Goal: Check status: Check status

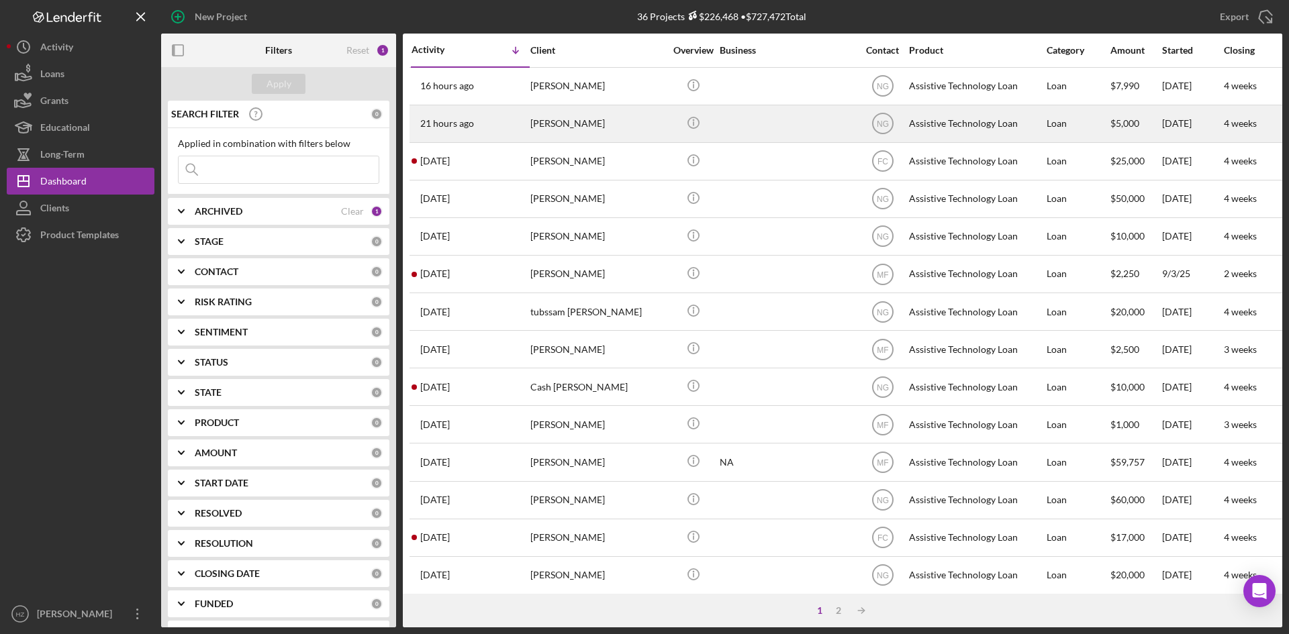
click at [582, 122] on div "[PERSON_NAME]" at bounding box center [597, 124] width 134 height 36
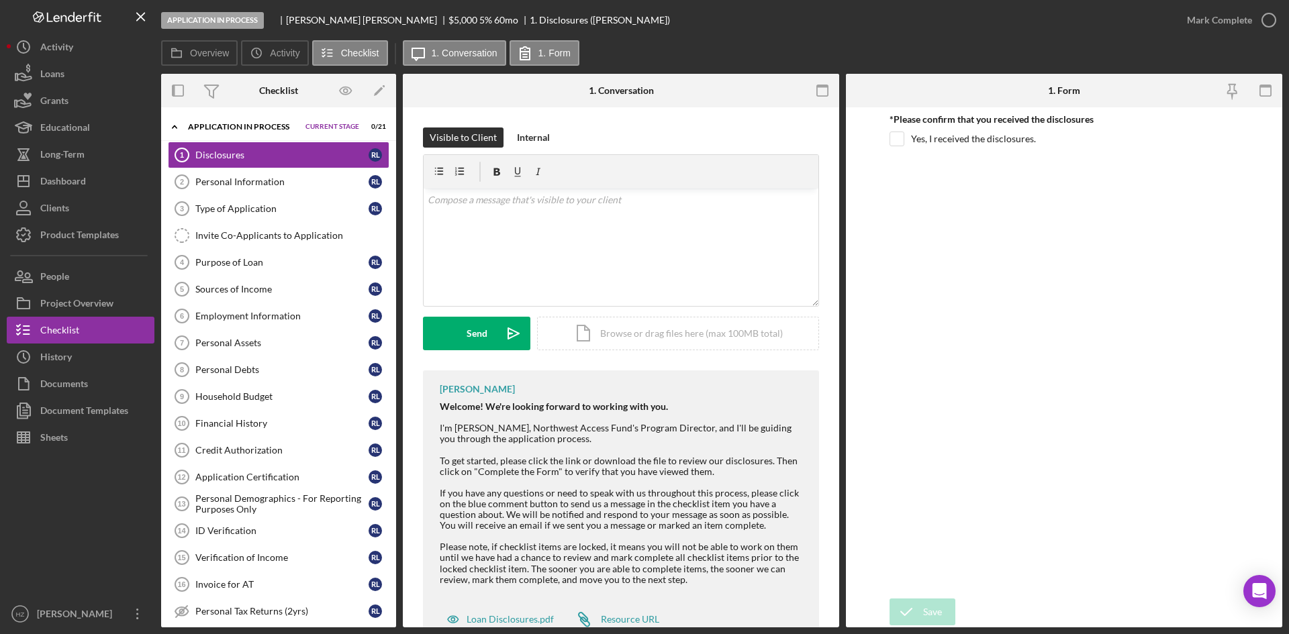
click at [172, 127] on icon "Icon/Expander" at bounding box center [174, 126] width 27 height 27
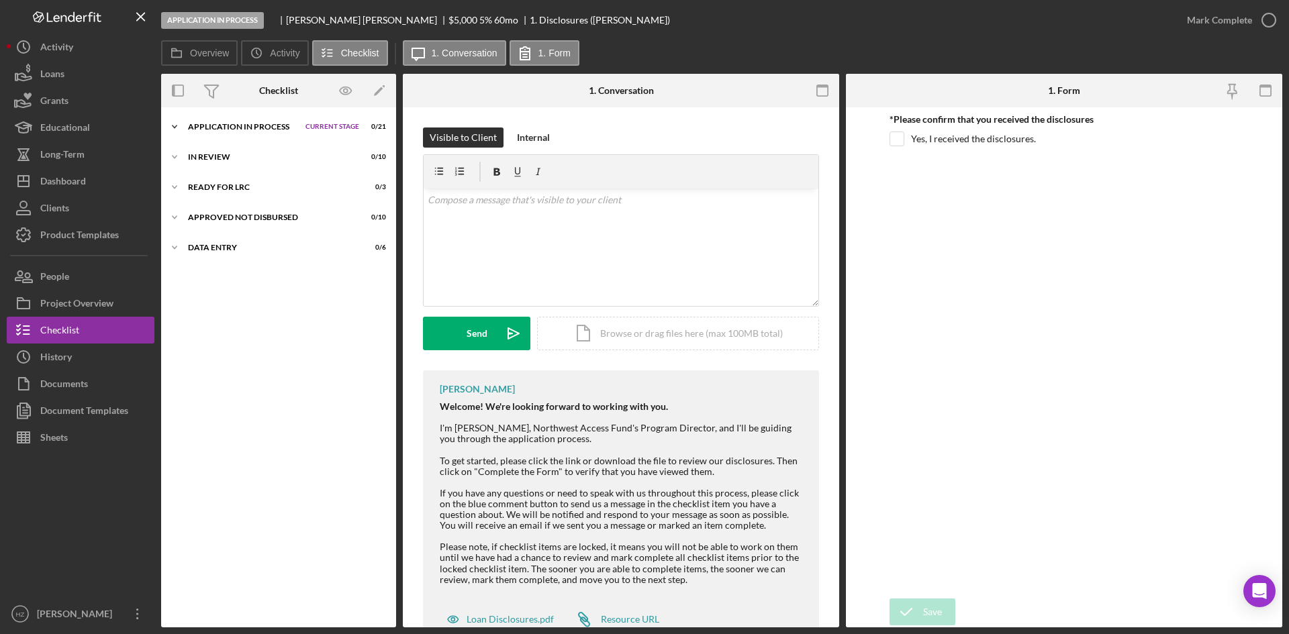
click at [172, 127] on icon "Icon/Expander" at bounding box center [174, 126] width 27 height 27
